Goal: Transaction & Acquisition: Book appointment/travel/reservation

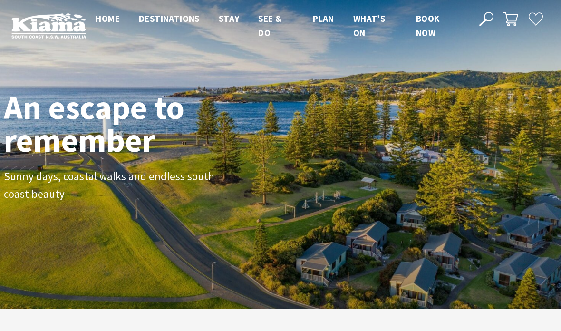
click at [428, 20] on span "Book now" at bounding box center [428, 26] width 24 height 26
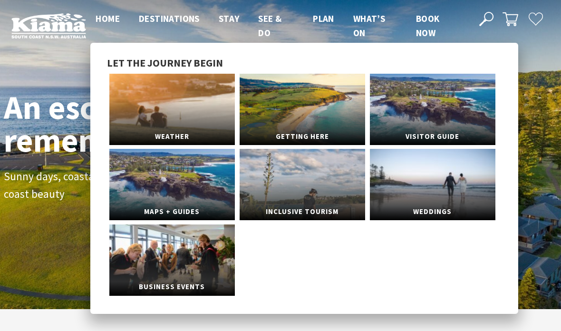
click at [431, 118] on link "Visitor Guide" at bounding box center [432, 109] width 125 height 71
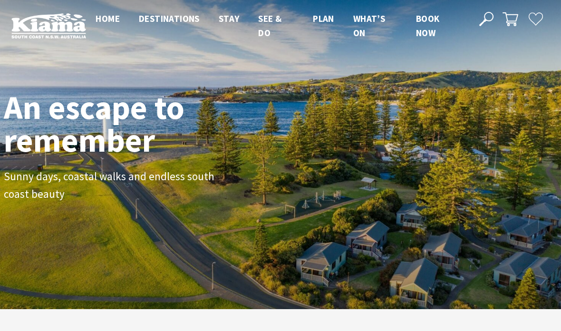
click at [63, 242] on div "An escape to remember Sunny days, coastal walks and endless south coast beauty" at bounding box center [280, 154] width 561 height 309
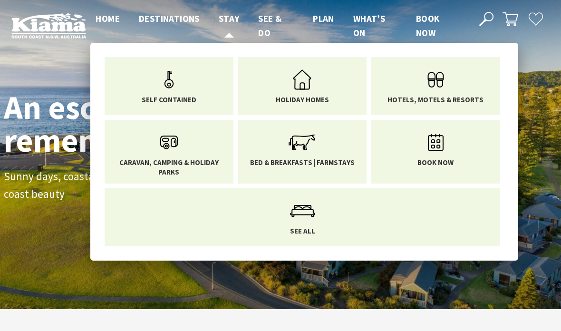
click at [229, 19] on span "Stay" at bounding box center [229, 18] width 21 height 11
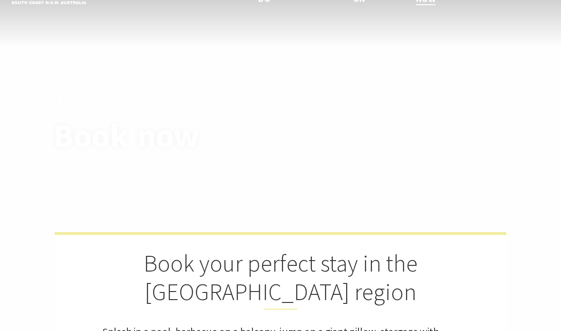
select select "3"
select select "2"
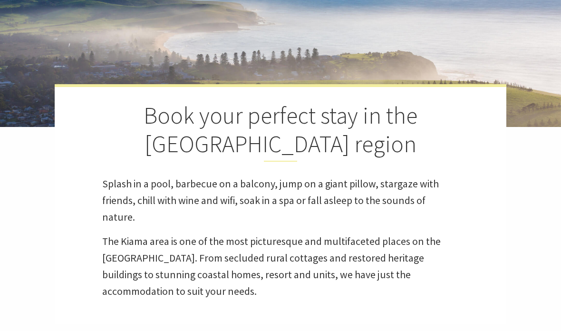
scroll to position [164, 0]
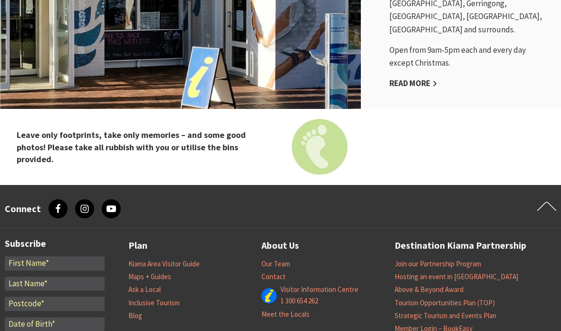
scroll to position [871, 0]
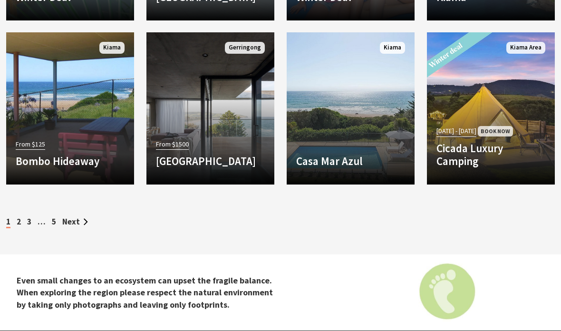
scroll to position [1836, 0]
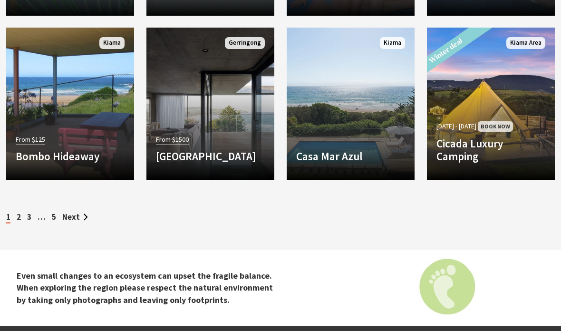
click at [72, 211] on link "Next" at bounding box center [75, 216] width 26 height 10
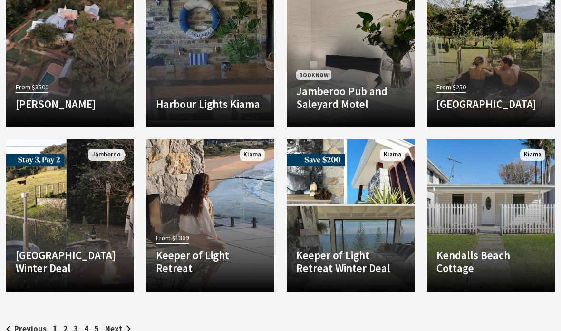
scroll to position [1725, 0]
click at [116, 323] on link "Next" at bounding box center [118, 328] width 26 height 10
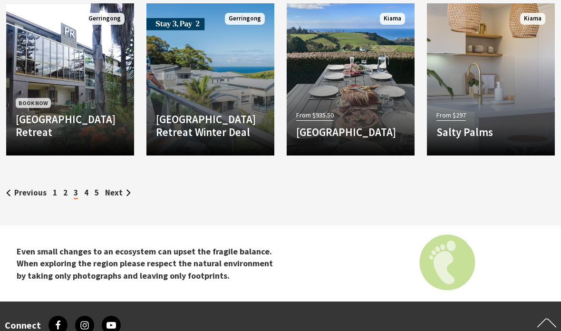
scroll to position [1870, 0]
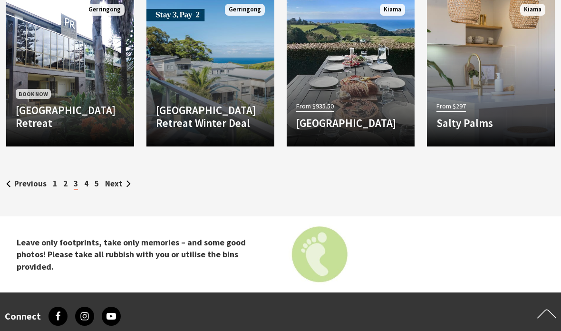
click at [117, 178] on link "Next" at bounding box center [118, 183] width 26 height 10
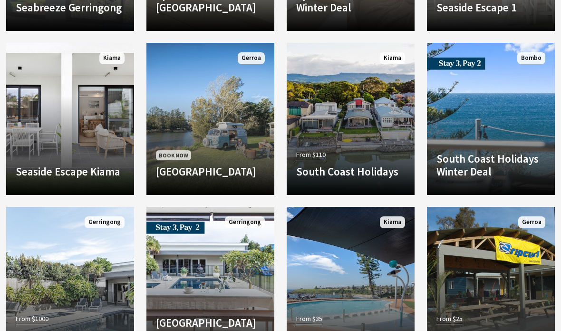
scroll to position [1531, 0]
